Goal: Task Accomplishment & Management: Manage account settings

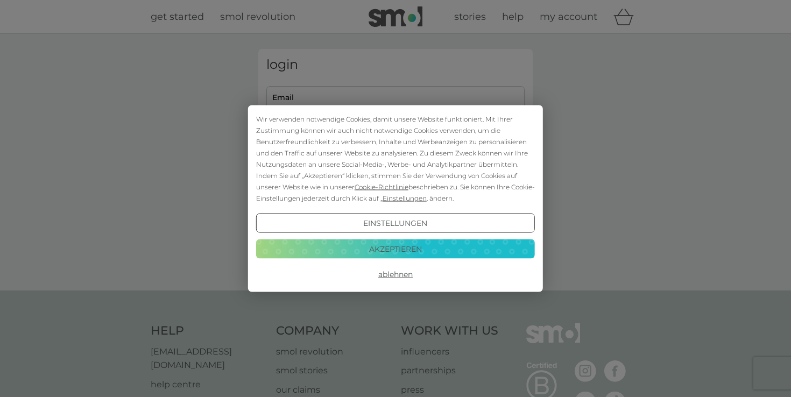
click at [399, 271] on button "Ablehnen" at bounding box center [395, 274] width 279 height 19
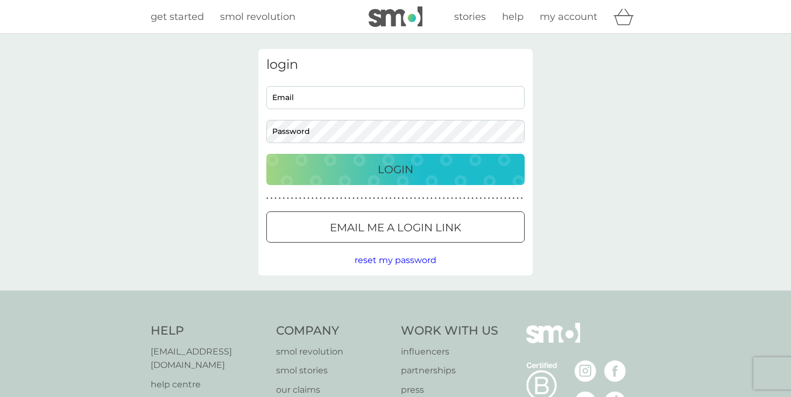
click at [385, 100] on input "Email" at bounding box center [395, 97] width 258 height 23
click at [399, 232] on div at bounding box center [395, 227] width 39 height 11
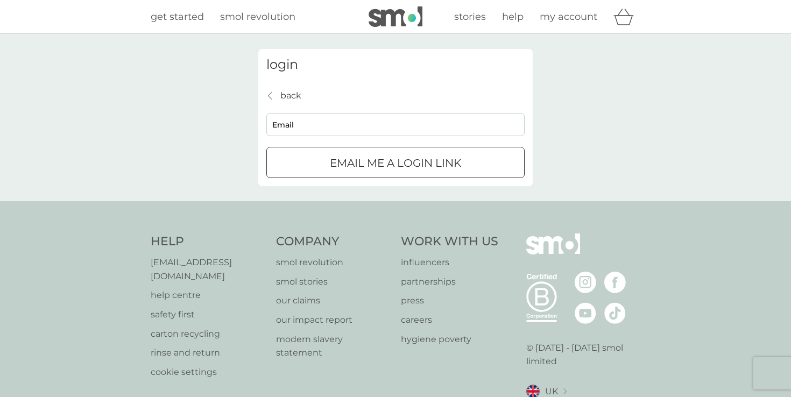
click at [376, 119] on input "Email" at bounding box center [395, 124] width 258 height 23
type input "laura.doering@gmx.de"
click at [394, 168] on div "submit" at bounding box center [395, 163] width 39 height 11
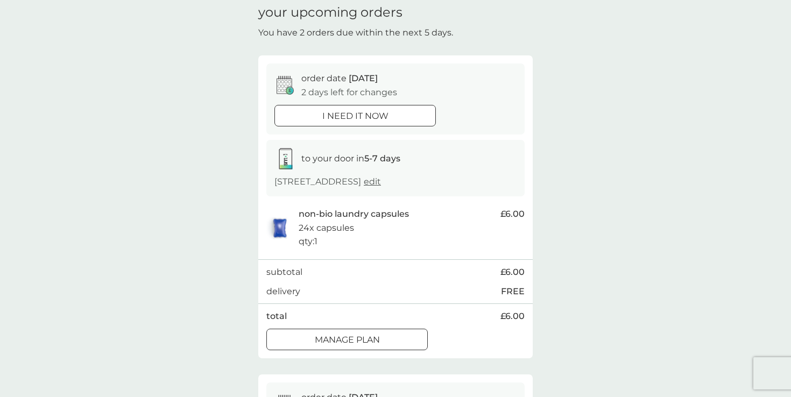
scroll to position [49, 0]
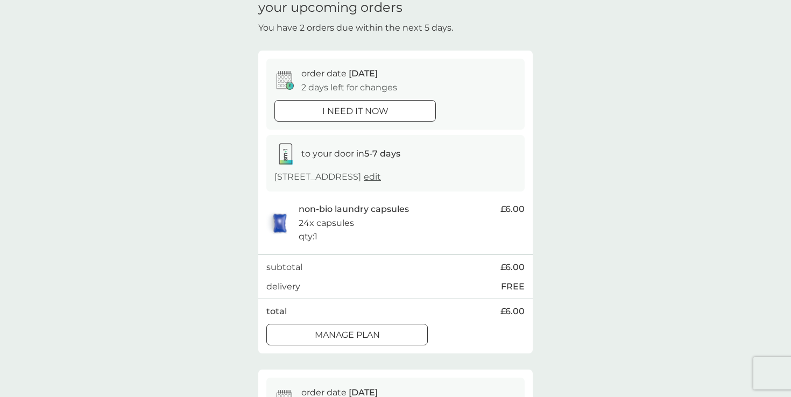
click at [380, 172] on p "[STREET_ADDRESS]" at bounding box center [327, 177] width 106 height 14
click at [382, 154] on strong "5-7 days" at bounding box center [382, 153] width 36 height 10
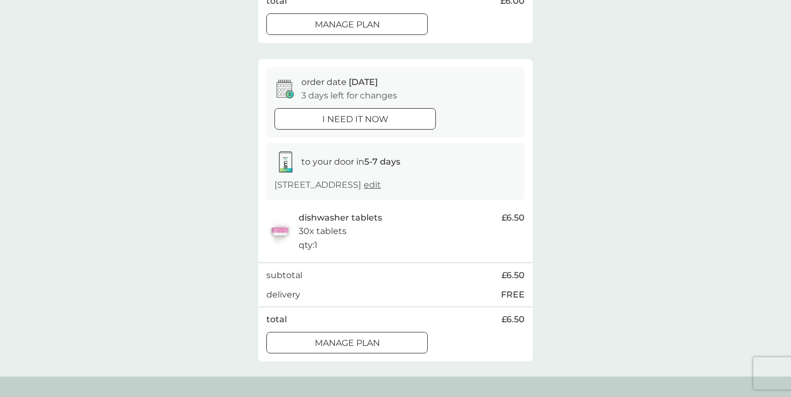
scroll to position [374, 0]
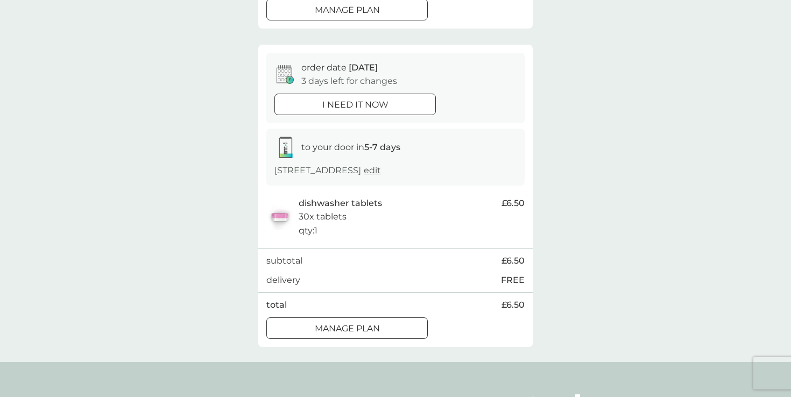
click at [365, 337] on button "Manage plan" at bounding box center [346, 328] width 161 height 22
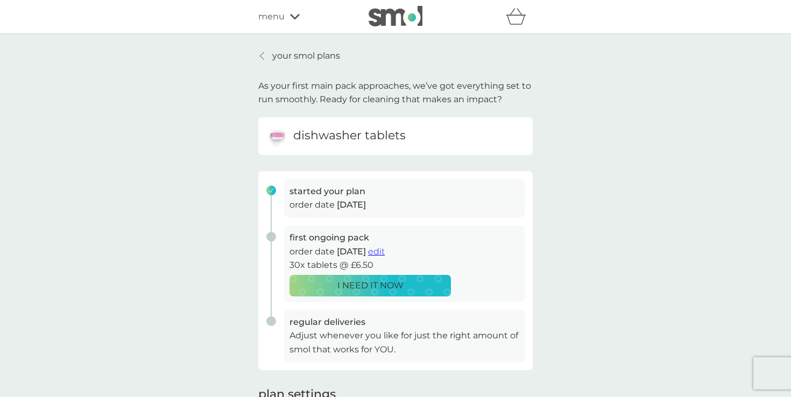
click at [385, 254] on span "edit" at bounding box center [376, 251] width 17 height 10
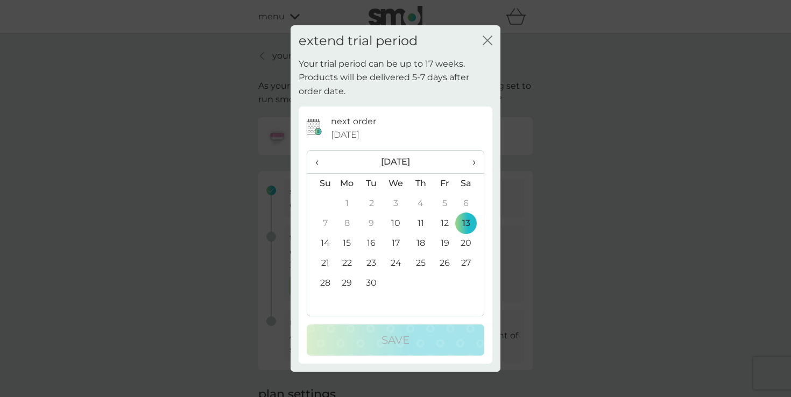
click at [477, 163] on th "›" at bounding box center [470, 162] width 27 height 23
click at [396, 207] on td "1" at bounding box center [396, 204] width 25 height 20
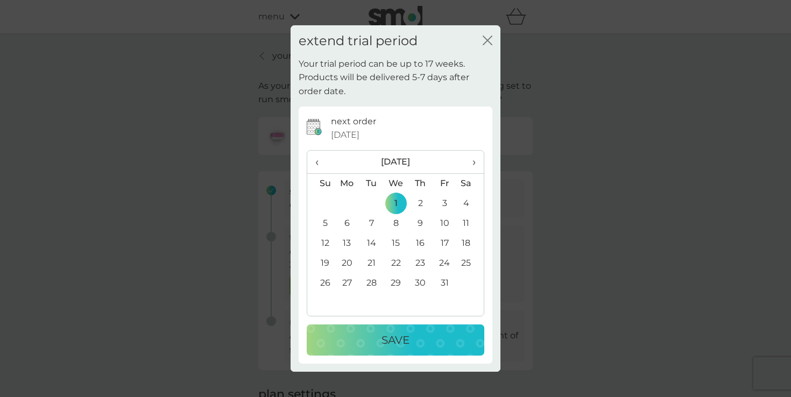
click at [394, 349] on button "Save" at bounding box center [395, 339] width 177 height 31
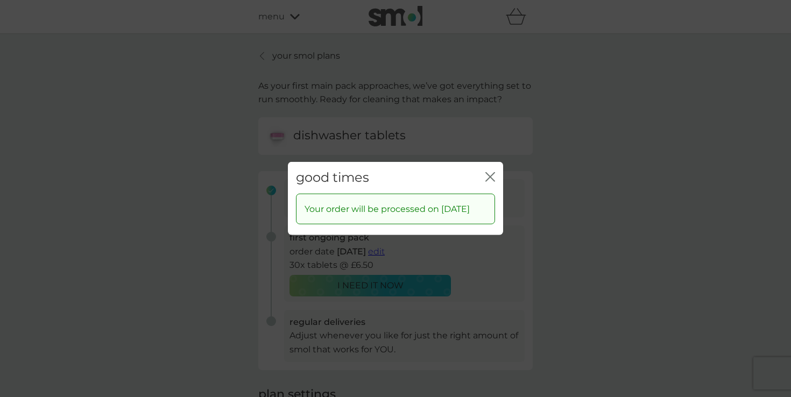
click at [491, 176] on icon "close" at bounding box center [492, 177] width 4 height 9
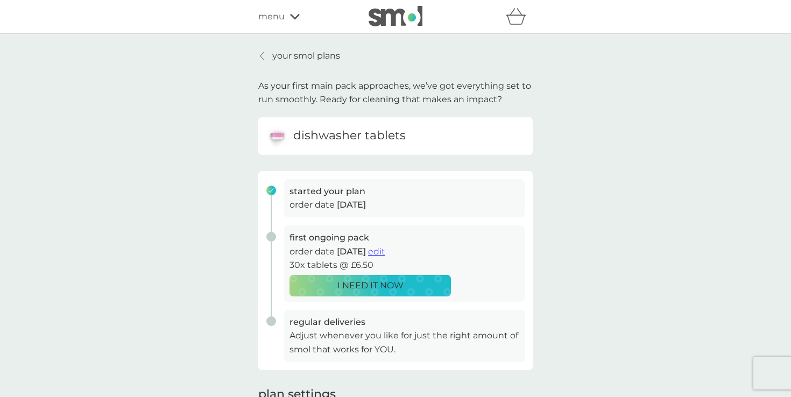
click at [289, 58] on p "your smol plans" at bounding box center [306, 56] width 68 height 14
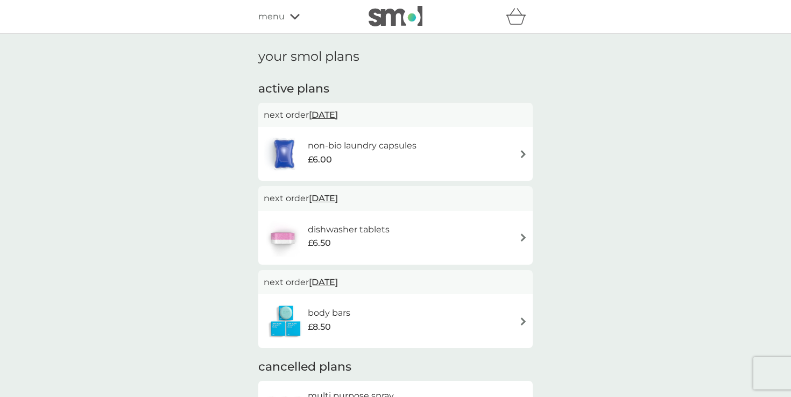
click at [401, 150] on h6 "non-bio laundry capsules" at bounding box center [362, 146] width 109 height 14
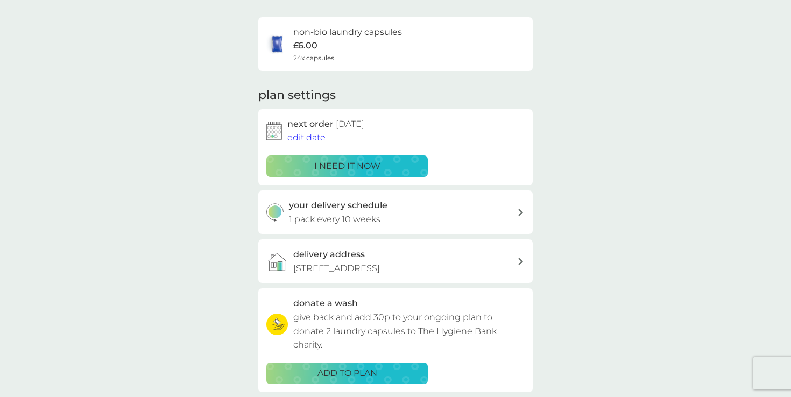
scroll to position [73, 0]
click at [311, 139] on span "edit date" at bounding box center [306, 137] width 38 height 10
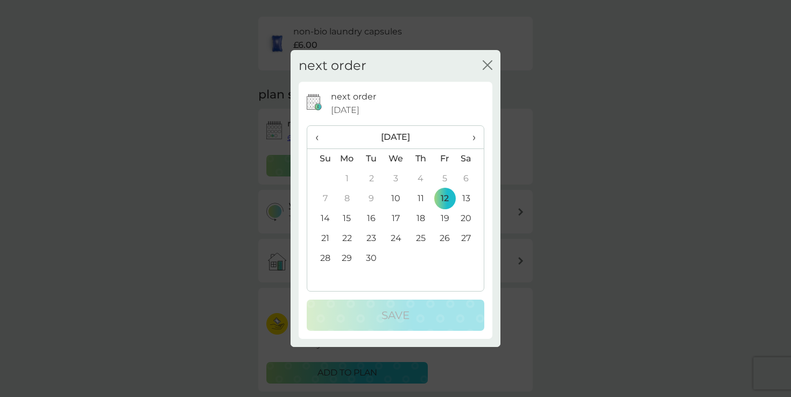
click at [470, 137] on span "›" at bounding box center [470, 137] width 11 height 23
click at [391, 179] on td "1" at bounding box center [396, 179] width 25 height 20
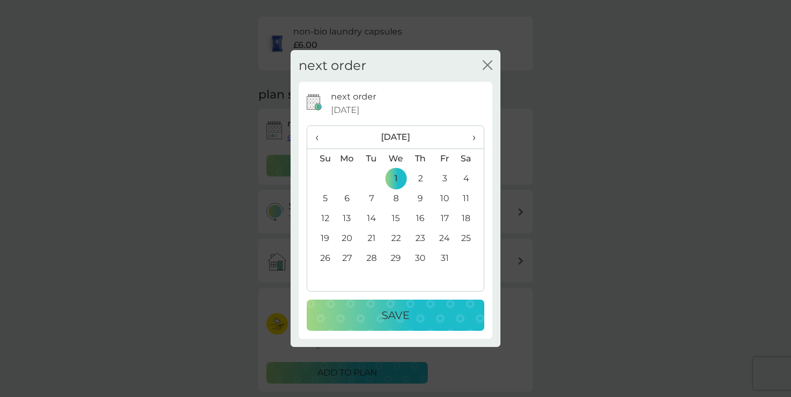
click at [409, 322] on p "Save" at bounding box center [395, 315] width 28 height 17
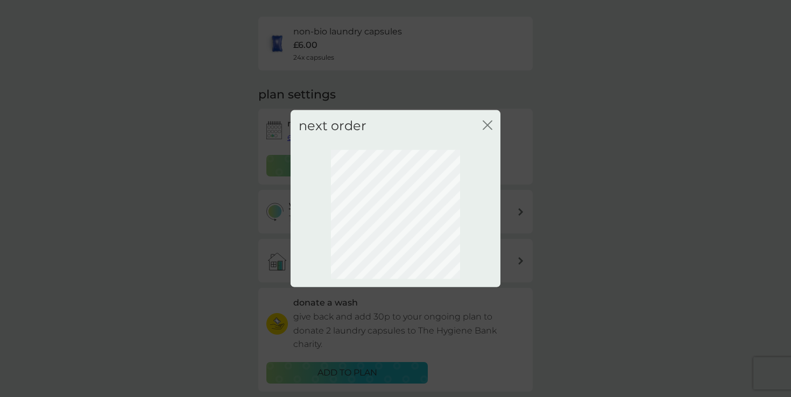
scroll to position [54, 0]
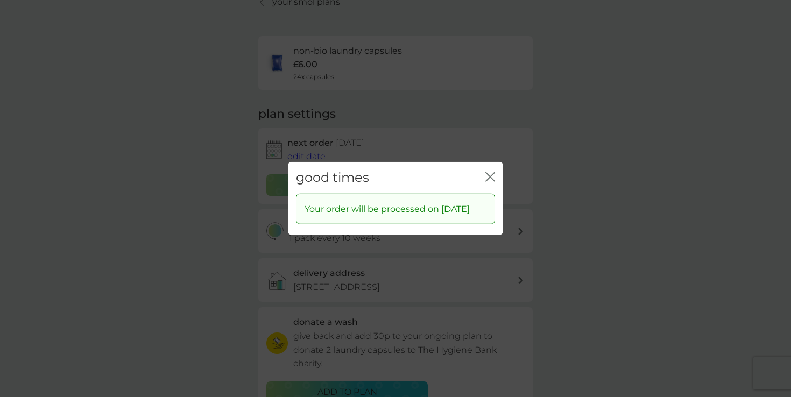
click at [445, 129] on div "good times close Your order will be processed on [DATE]" at bounding box center [395, 198] width 791 height 397
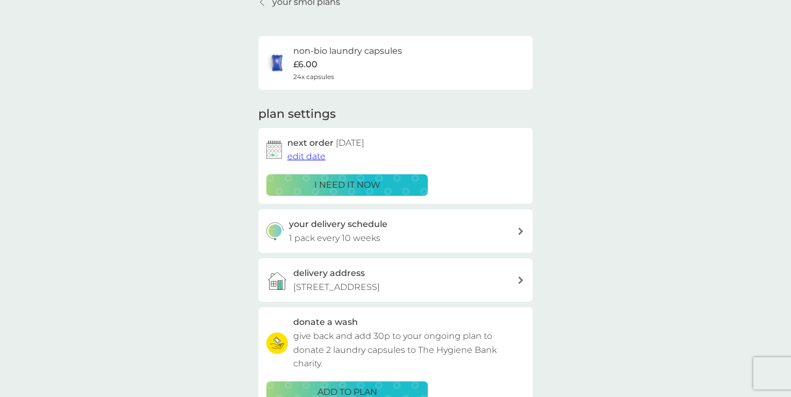
scroll to position [8, 0]
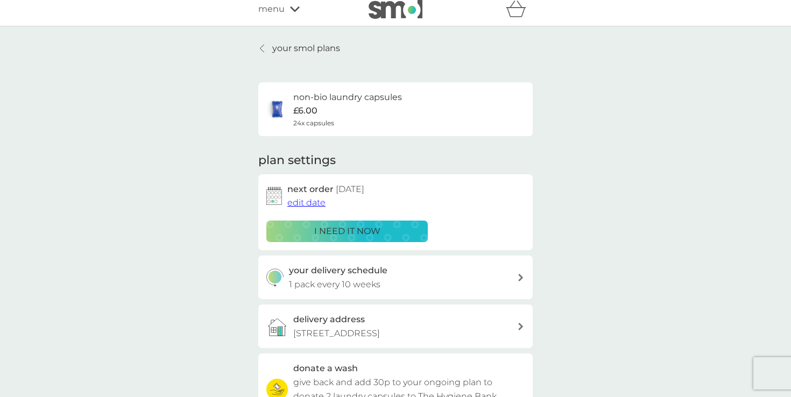
click at [277, 48] on p "your smol plans" at bounding box center [306, 48] width 68 height 14
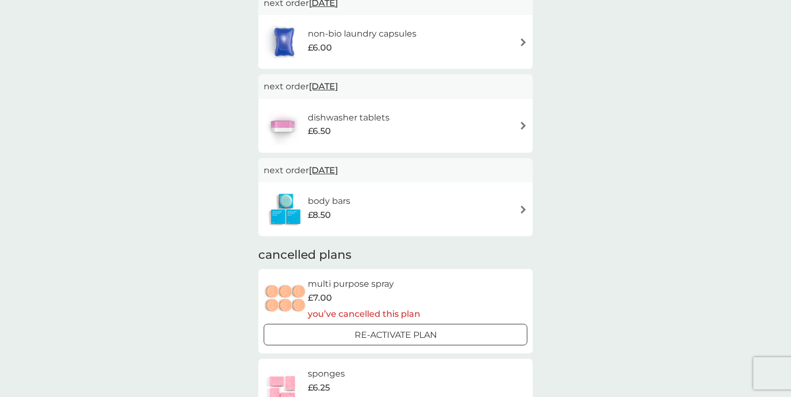
scroll to position [116, 0]
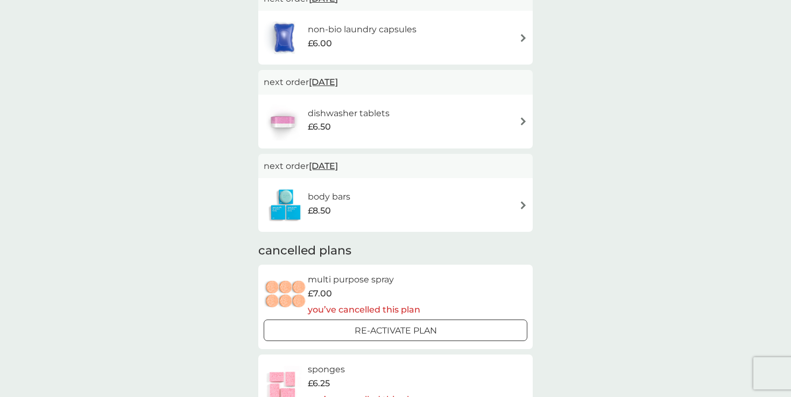
click at [369, 200] on div "body bars £8.50" at bounding box center [396, 205] width 264 height 38
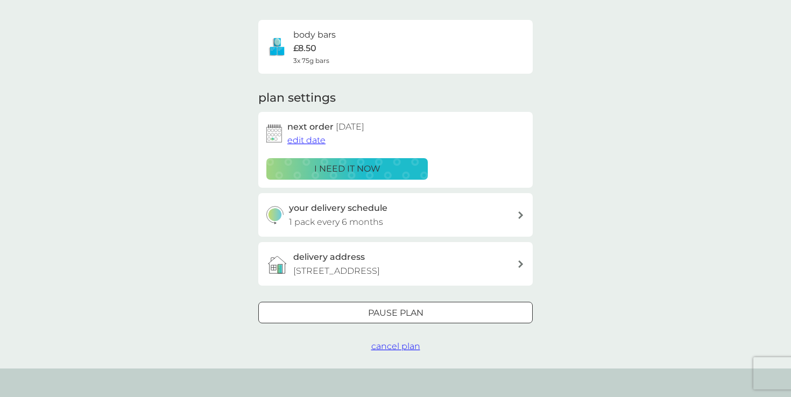
scroll to position [72, 0]
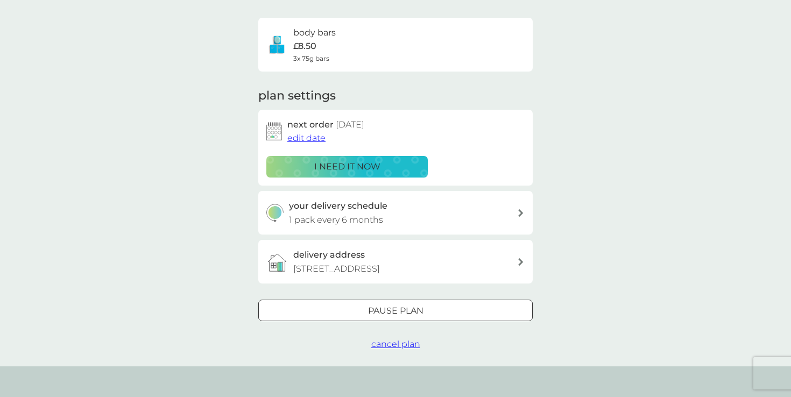
click at [394, 344] on span "cancel plan" at bounding box center [395, 344] width 49 height 10
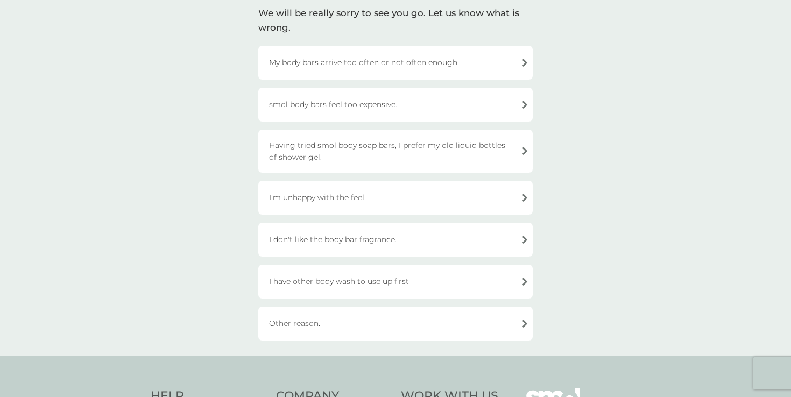
scroll to position [83, 0]
click at [338, 286] on div "I have other body wash to use up first" at bounding box center [395, 281] width 274 height 34
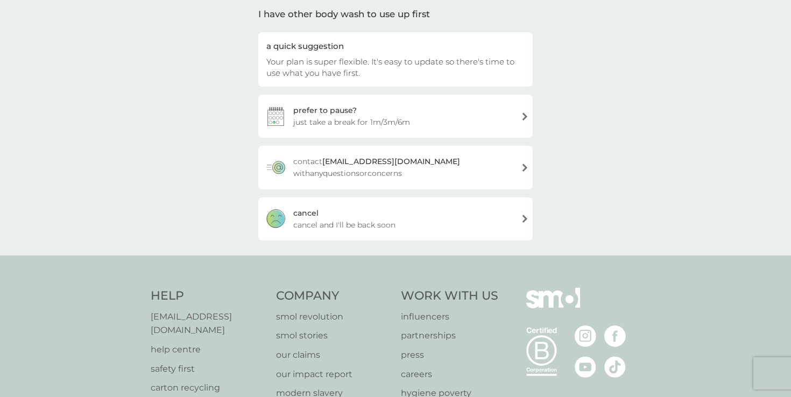
click at [333, 221] on span "cancel and I'll be back soon" at bounding box center [344, 225] width 102 height 12
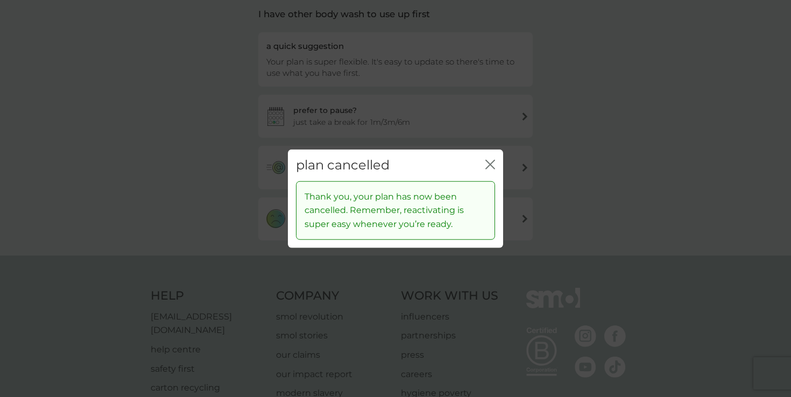
click at [492, 171] on div "close" at bounding box center [490, 166] width 10 height 16
click at [489, 162] on icon "close" at bounding box center [490, 165] width 10 height 10
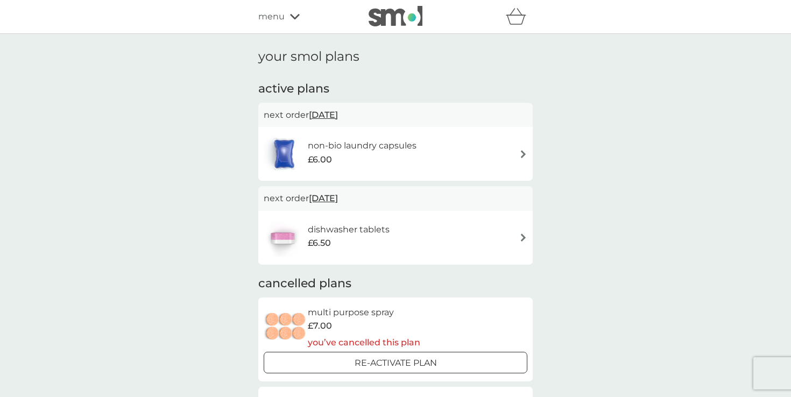
click at [284, 18] on div "menu" at bounding box center [303, 17] width 91 height 14
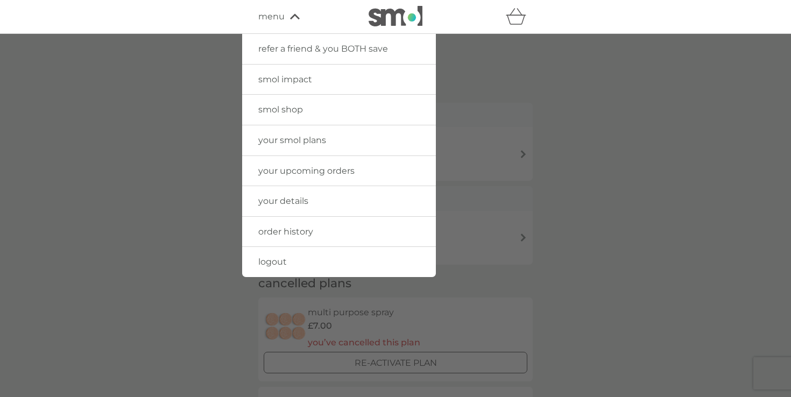
click at [232, 132] on div at bounding box center [395, 232] width 791 height 397
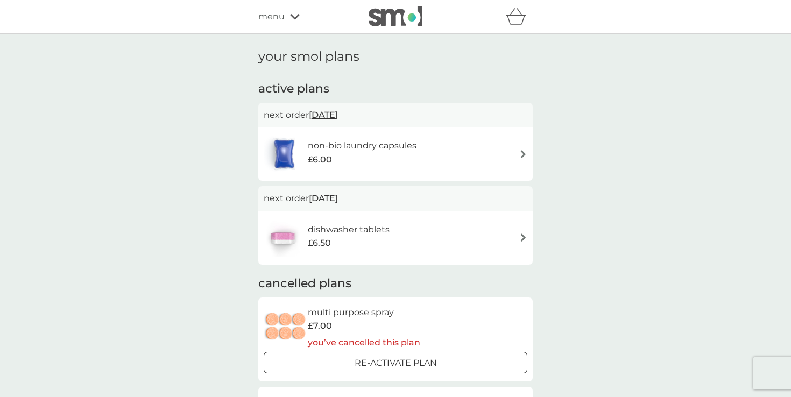
click at [281, 15] on span "menu" at bounding box center [271, 17] width 26 height 14
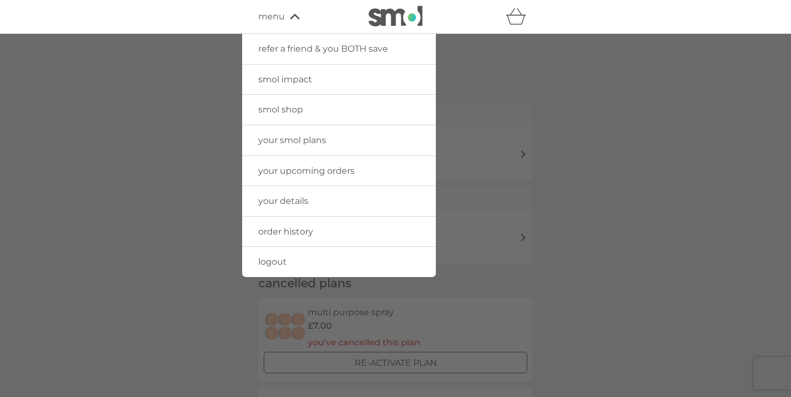
click at [385, 10] on img at bounding box center [395, 16] width 54 height 20
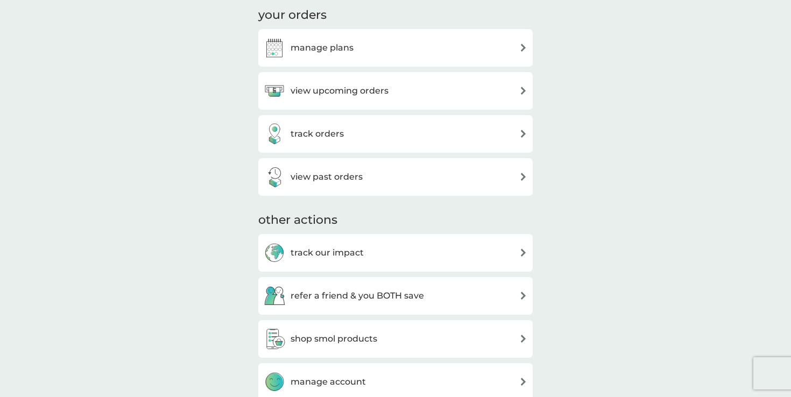
scroll to position [386, 0]
